Goal: Task Accomplishment & Management: Manage account settings

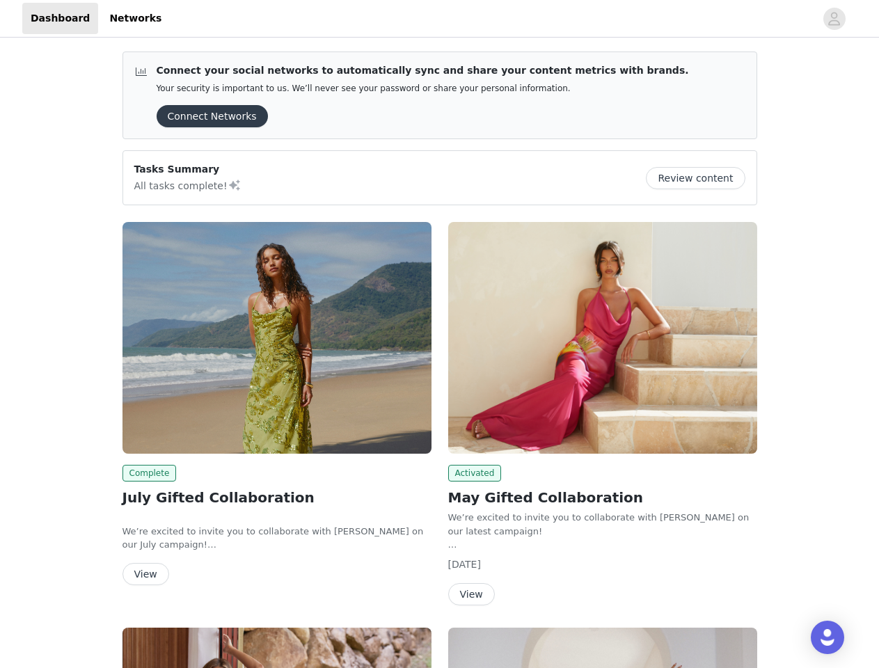
click at [440, 334] on div "Activated May Gifted Collaboration We’re excited to invite you to collaborate w…" at bounding box center [603, 417] width 326 height 406
click at [439, 19] on div at bounding box center [492, 18] width 645 height 31
click at [835, 19] on icon "avatar" at bounding box center [834, 19] width 13 height 22
click at [207, 116] on div "Connect your social networks to automatically sync and share your content metri…" at bounding box center [439, 570] width 879 height 1061
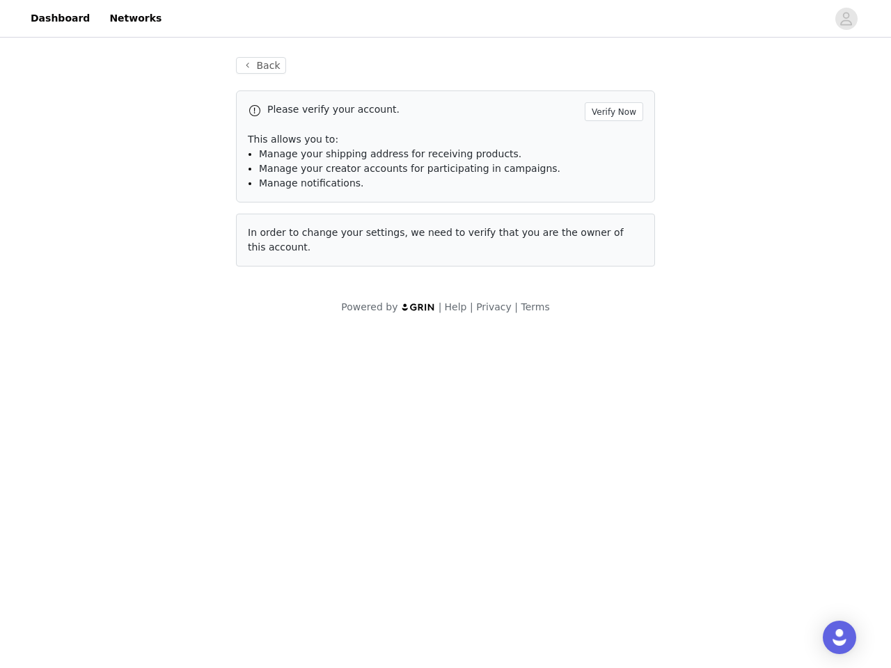
click at [701, 178] on div "Back Please verify your account. Verify Now This allows you to: Manage your shi…" at bounding box center [445, 185] width 891 height 291
click at [277, 338] on body "Dashboard Networks Back Please verify your account. Verify Now This allows you …" at bounding box center [445, 334] width 891 height 668
click at [147, 473] on body "Dashboard Networks Back Please verify your account. Verify Now This allows you …" at bounding box center [445, 334] width 891 height 668
click at [145, 574] on body "Dashboard Networks Back Please verify your account. Verify Now This allows you …" at bounding box center [445, 334] width 891 height 668
click at [603, 338] on body "Dashboard Networks Back Please verify your account. Verify Now This allows you …" at bounding box center [445, 334] width 891 height 668
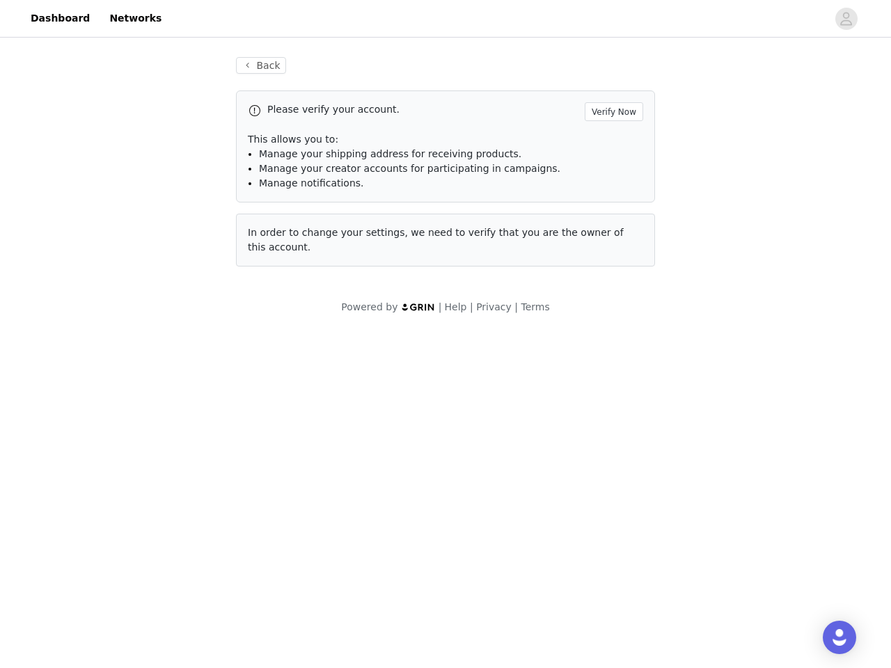
click at [473, 473] on body "Dashboard Networks Back Please verify your account. Verify Now This allows you …" at bounding box center [445, 334] width 891 height 668
